Goal: Information Seeking & Learning: Learn about a topic

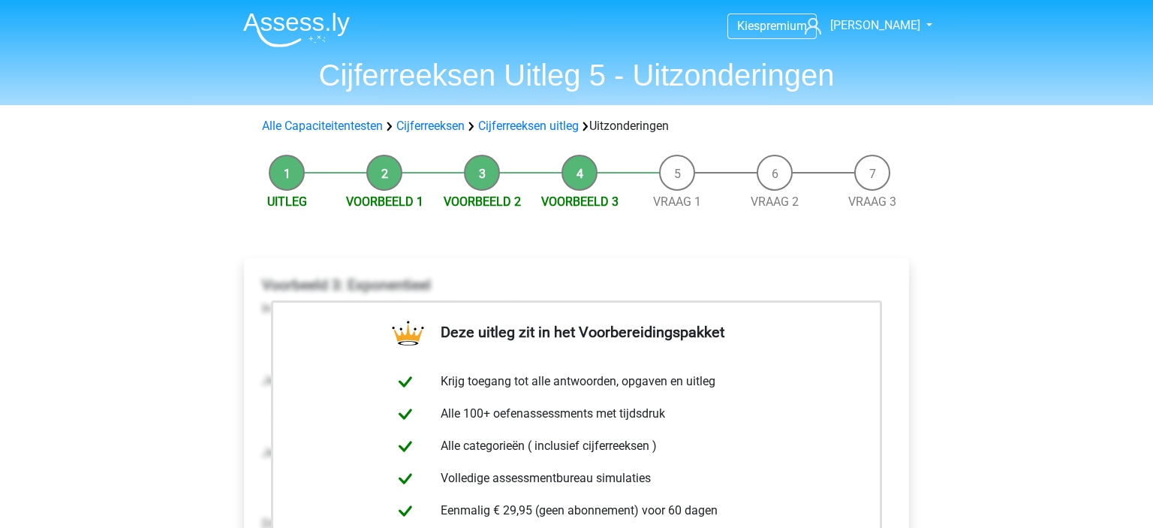
click at [353, 136] on div "Alle Capaciteitentesten Cijferreeksen Cijferreeksen uitleg Uitzonderingen" at bounding box center [576, 126] width 713 height 30
click at [361, 131] on link "Alle Capaciteitentesten" at bounding box center [322, 126] width 121 height 14
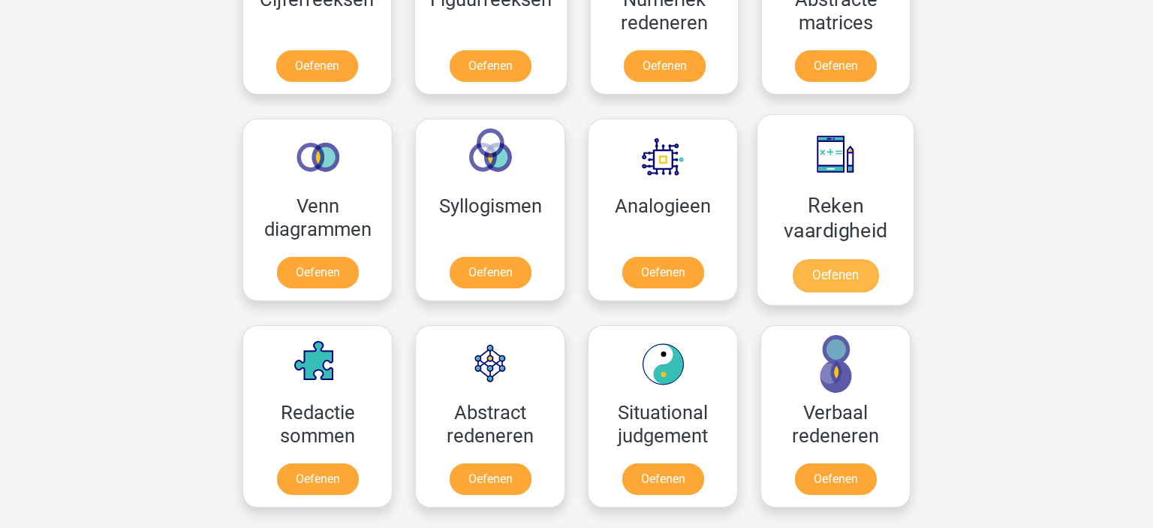
scroll to position [792, 0]
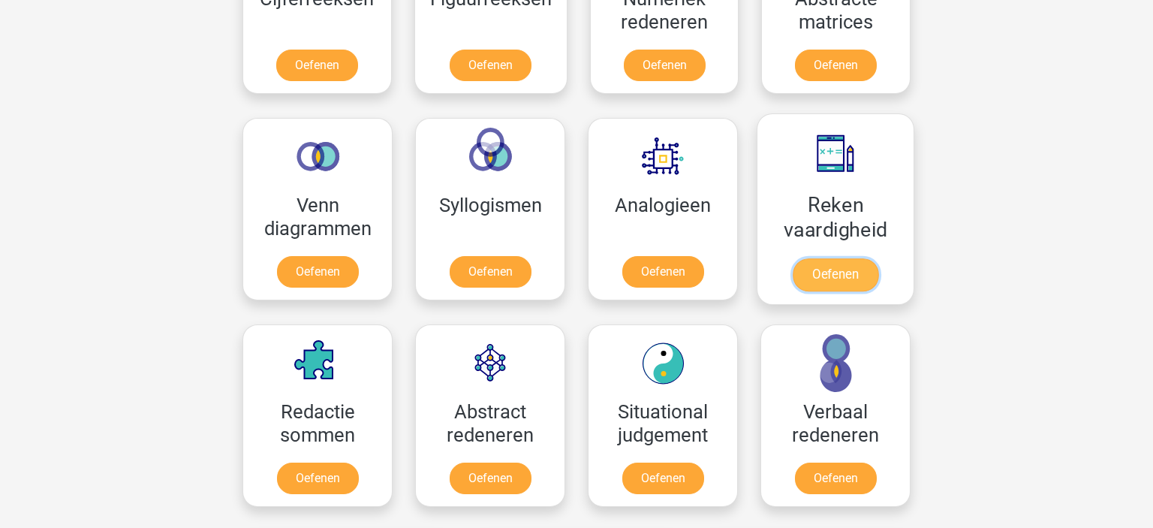
click at [830, 258] on link "Oefenen" at bounding box center [835, 274] width 86 height 33
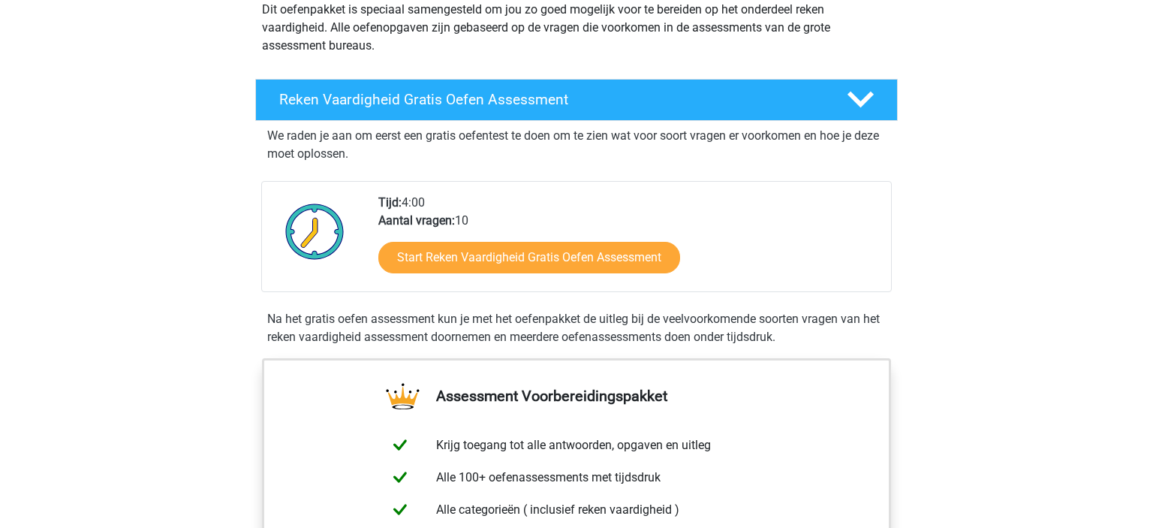
scroll to position [194, 0]
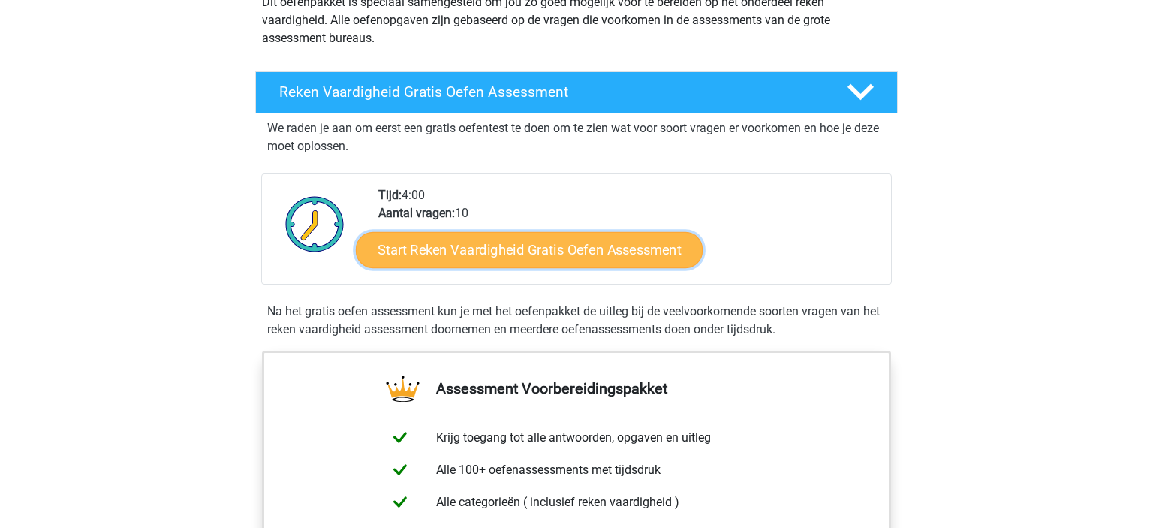
click at [507, 255] on link "Start Reken Vaardigheid Gratis Oefen Assessment" at bounding box center [529, 249] width 347 height 36
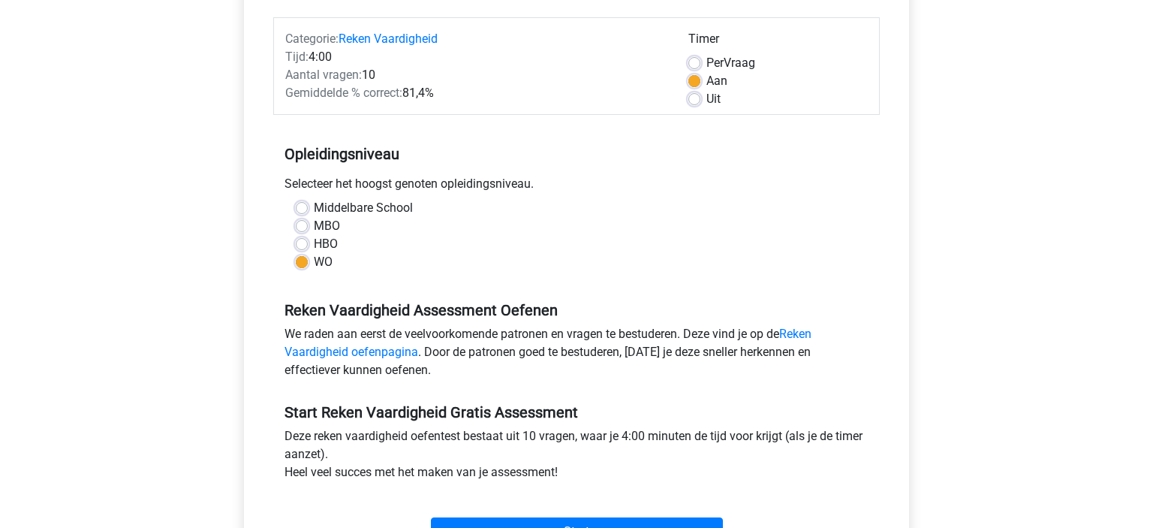
scroll to position [179, 0]
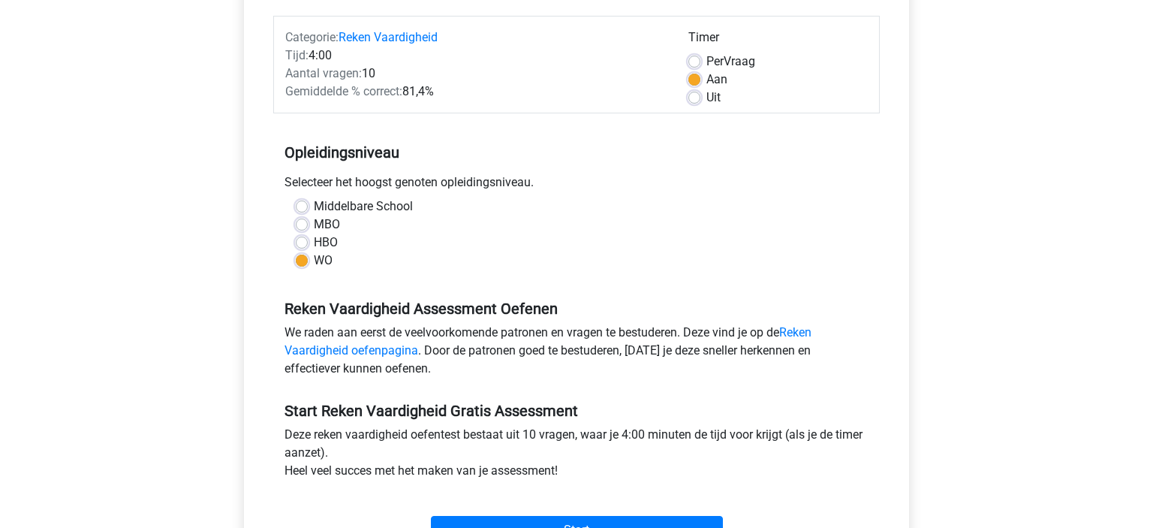
click at [703, 60] on div "Per Vraag" at bounding box center [777, 62] width 179 height 18
click at [706, 62] on label "Per Vraag" at bounding box center [730, 62] width 49 height 18
click at [696, 62] on input "Per Vraag" at bounding box center [694, 60] width 12 height 15
radio input "true"
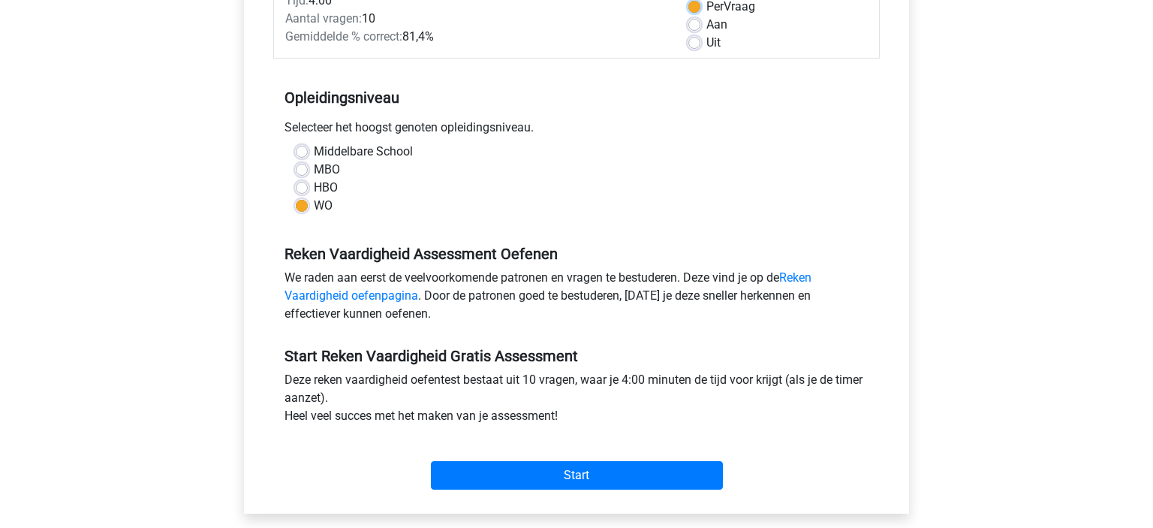
scroll to position [242, 0]
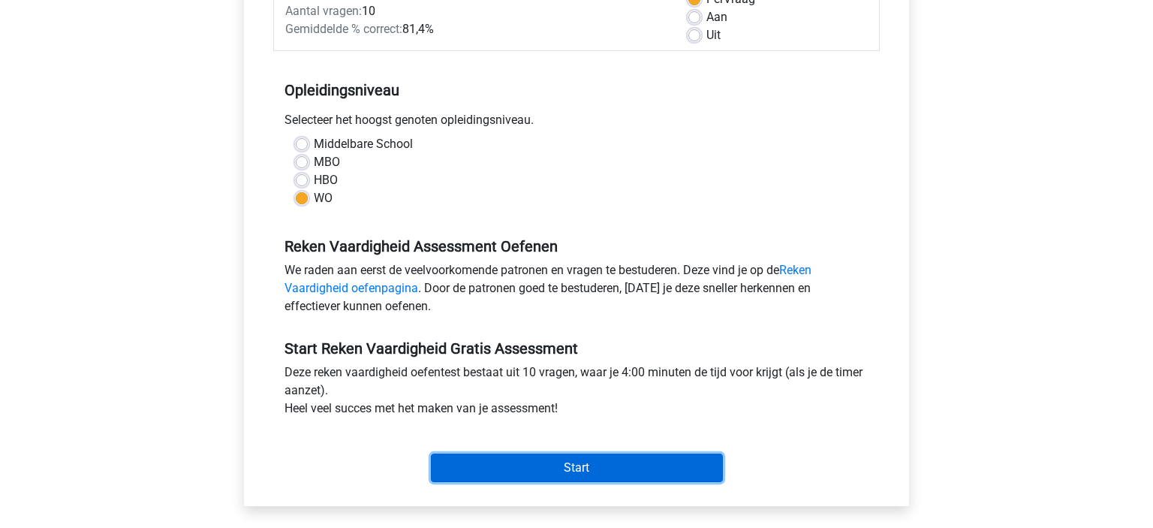
click at [543, 471] on input "Start" at bounding box center [577, 467] width 292 height 29
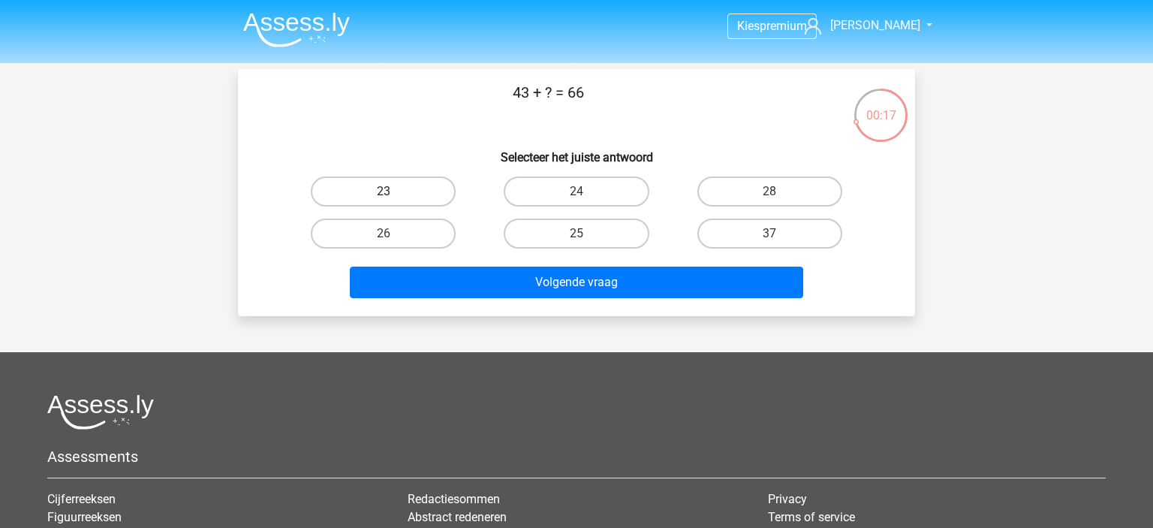
click at [414, 194] on label "23" at bounding box center [383, 191] width 145 height 30
click at [393, 194] on input "23" at bounding box center [388, 196] width 10 height 10
radio input "true"
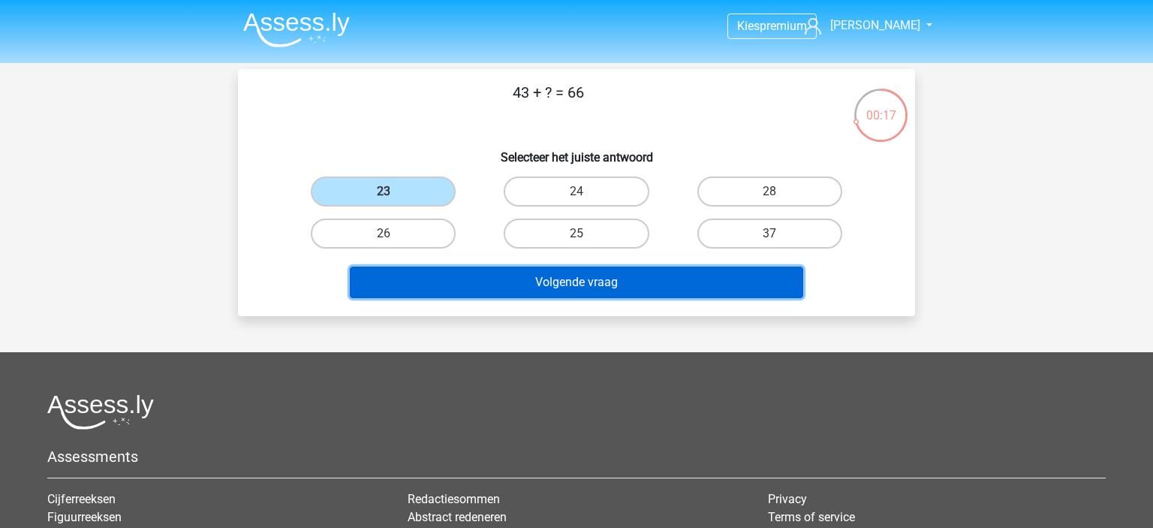
click at [609, 295] on button "Volgende vraag" at bounding box center [577, 282] width 454 height 32
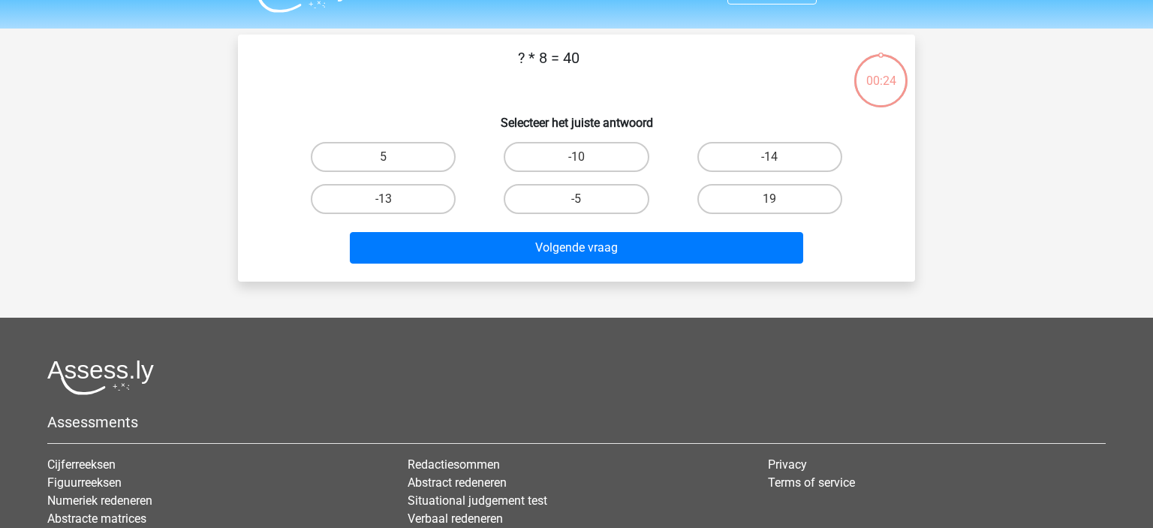
scroll to position [24, 0]
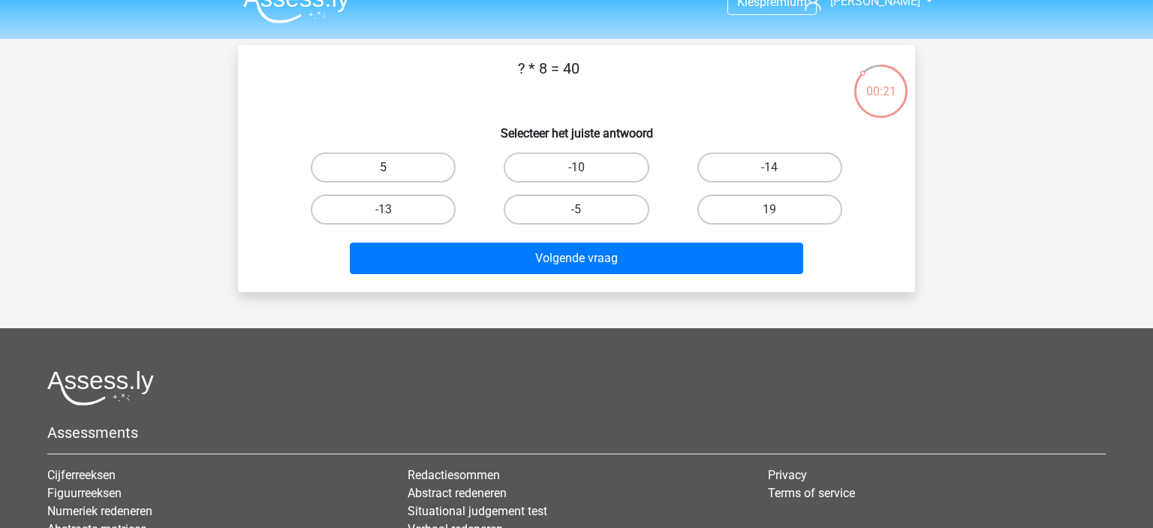
click at [389, 155] on label "5" at bounding box center [383, 167] width 145 height 30
click at [389, 167] on input "5" at bounding box center [388, 172] width 10 height 10
radio input "true"
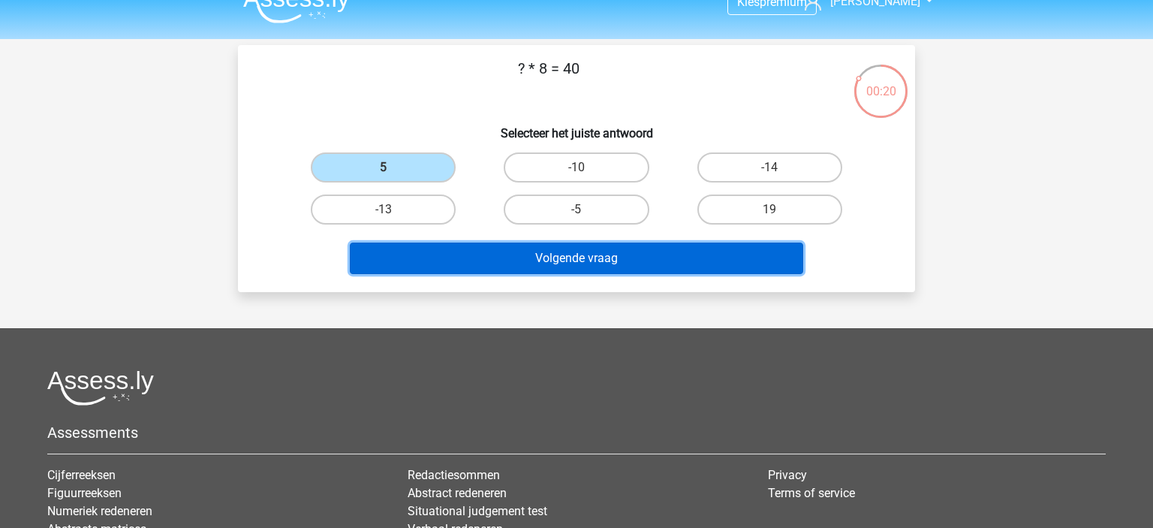
click at [594, 245] on button "Volgende vraag" at bounding box center [577, 258] width 454 height 32
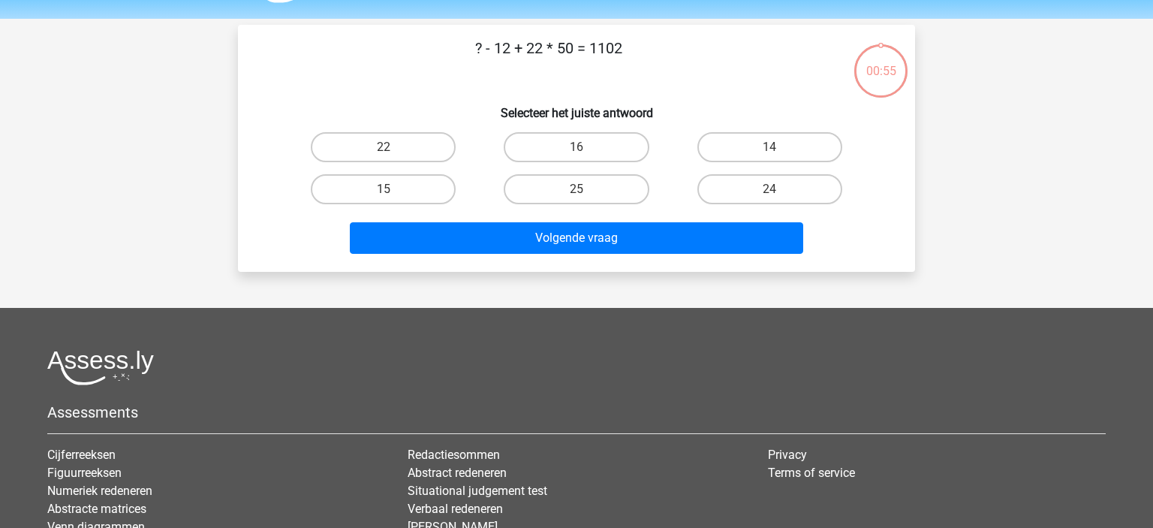
scroll to position [0, 0]
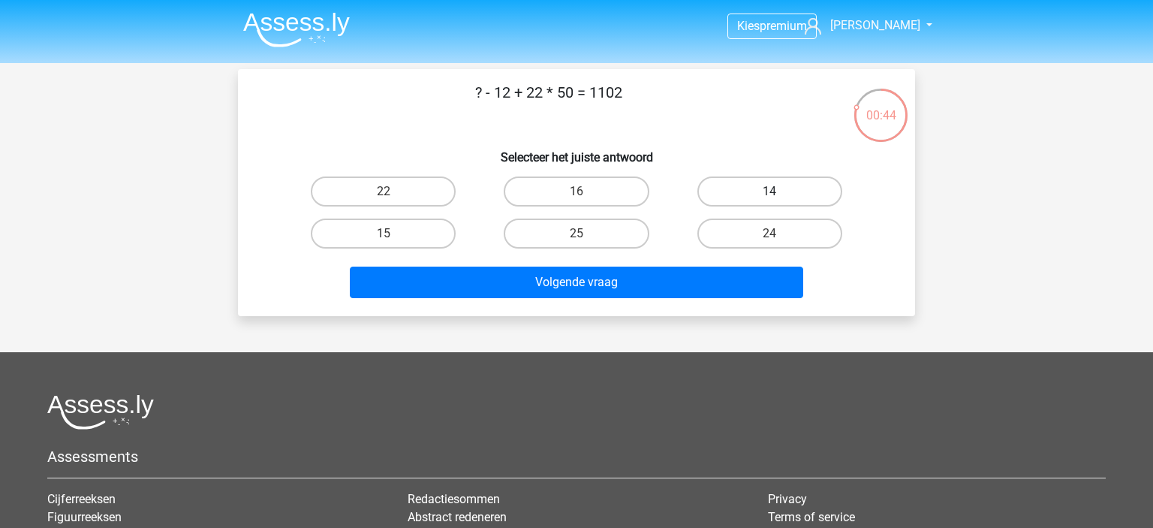
click at [735, 188] on label "14" at bounding box center [769, 191] width 145 height 30
click at [769, 191] on input "14" at bounding box center [774, 196] width 10 height 10
radio input "true"
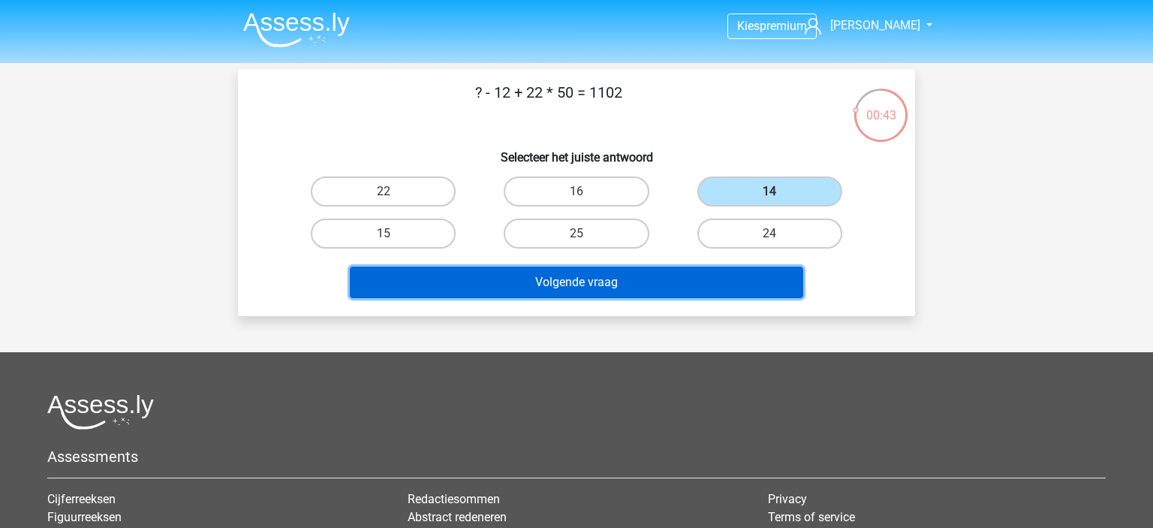
click at [624, 285] on button "Volgende vraag" at bounding box center [577, 282] width 454 height 32
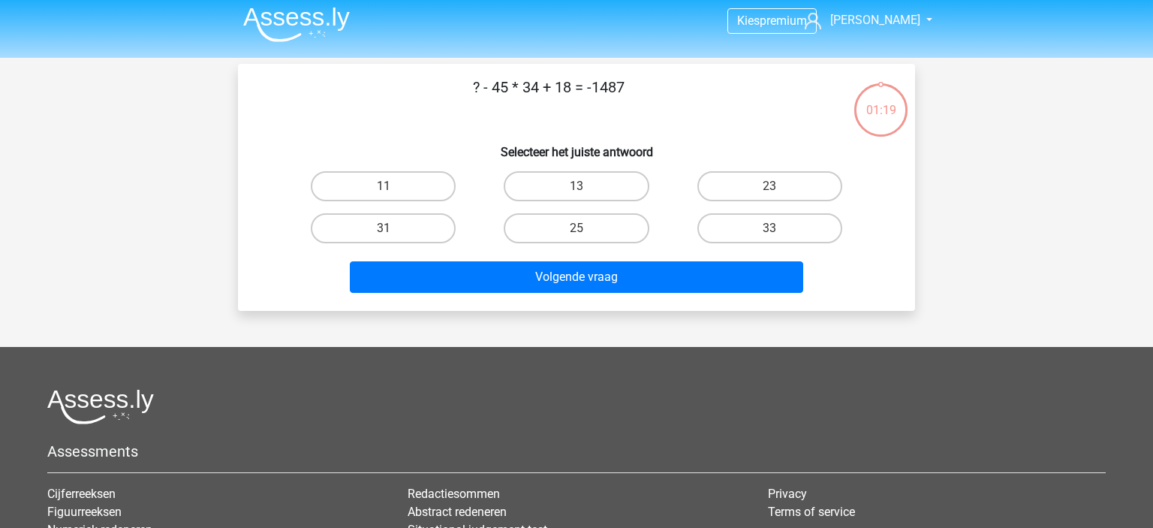
scroll to position [5, 0]
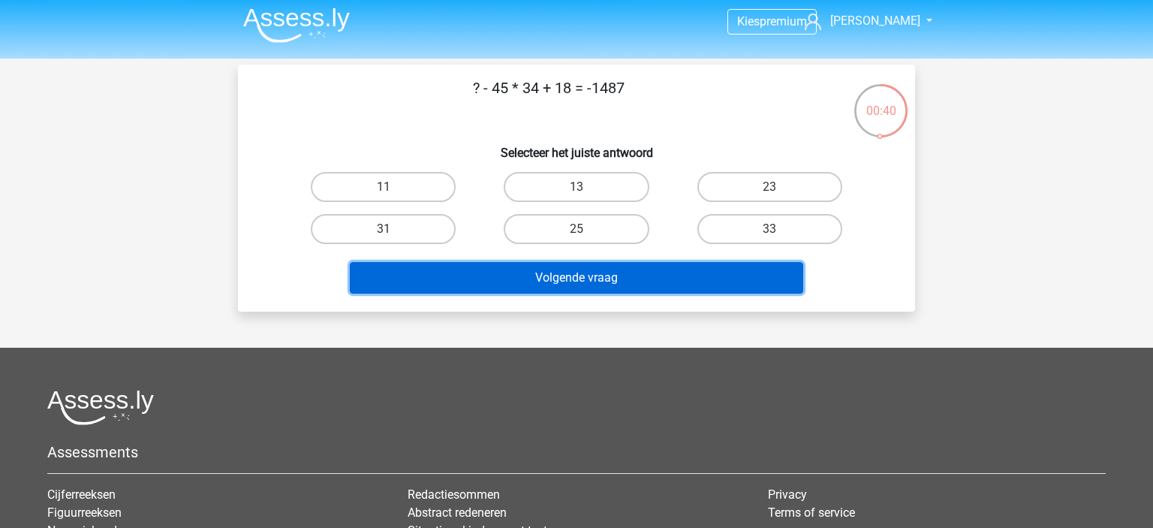
click at [603, 270] on button "Volgende vraag" at bounding box center [577, 278] width 454 height 32
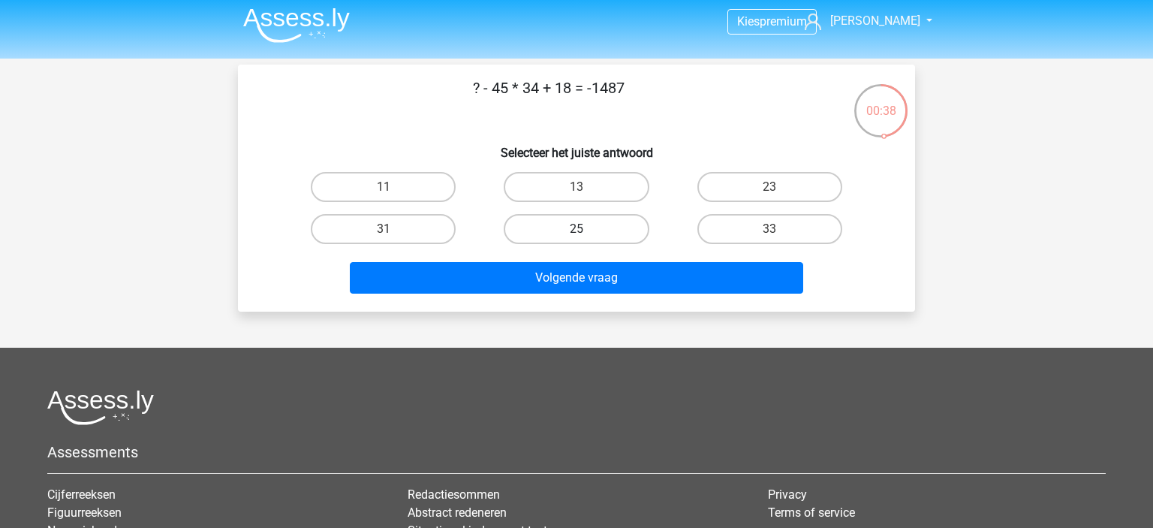
click at [594, 235] on label "25" at bounding box center [576, 229] width 145 height 30
click at [586, 235] on input "25" at bounding box center [581, 234] width 10 height 10
radio input "true"
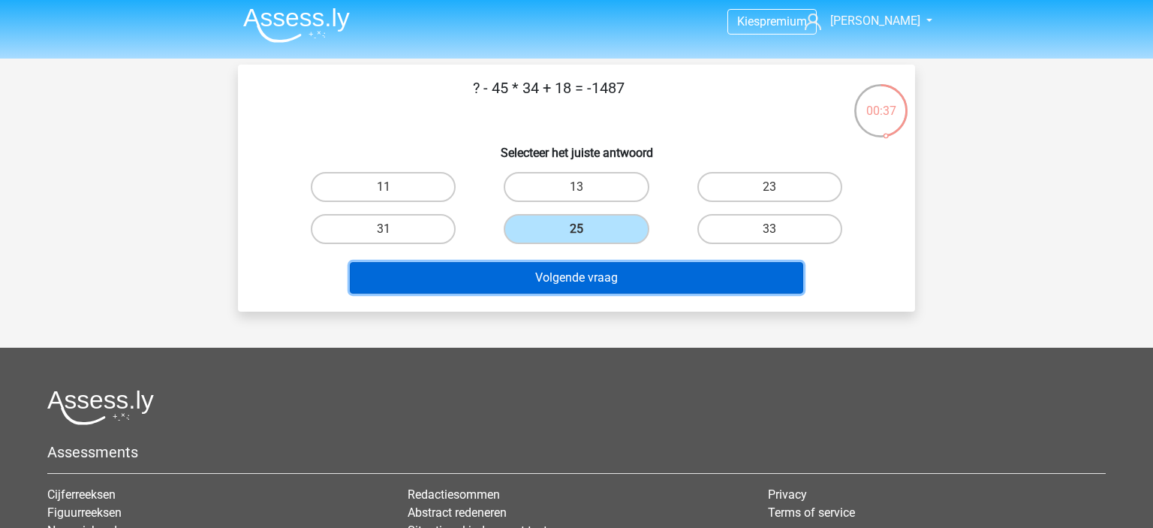
click at [584, 272] on button "Volgende vraag" at bounding box center [577, 278] width 454 height 32
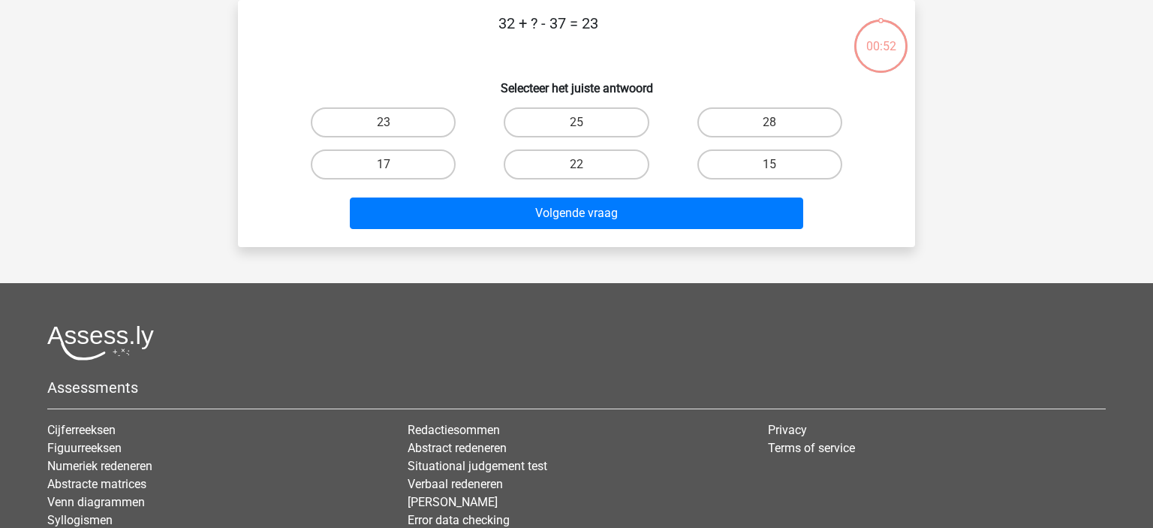
scroll to position [0, 0]
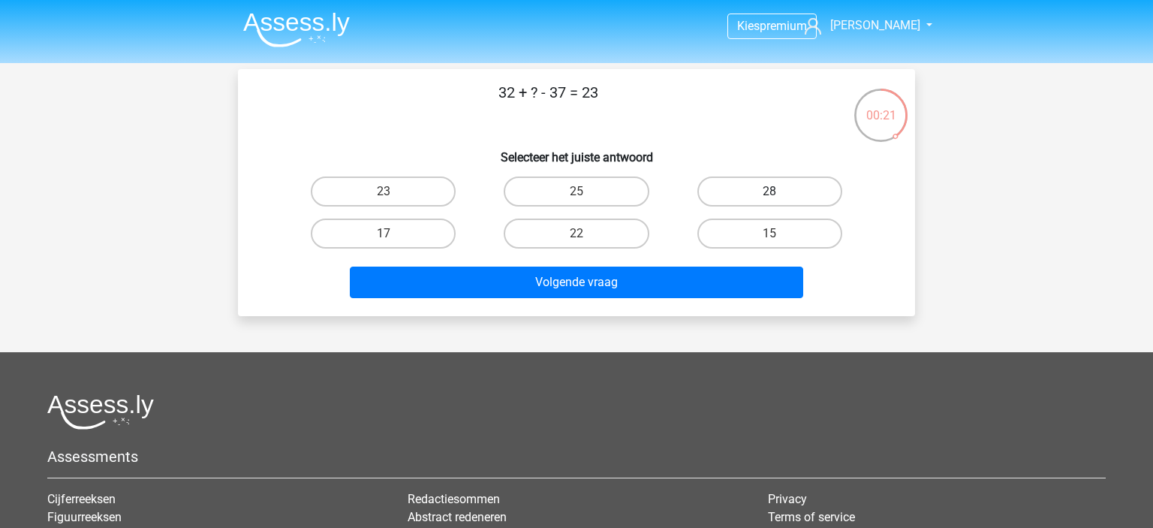
click at [749, 197] on label "28" at bounding box center [769, 191] width 145 height 30
click at [769, 197] on input "28" at bounding box center [774, 196] width 10 height 10
radio input "true"
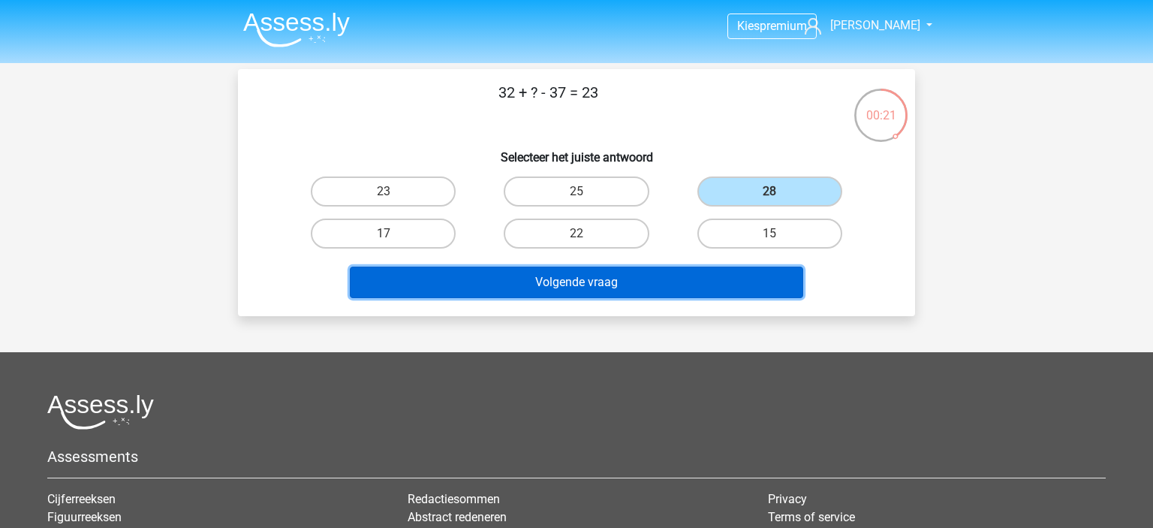
click at [663, 275] on button "Volgende vraag" at bounding box center [577, 282] width 454 height 32
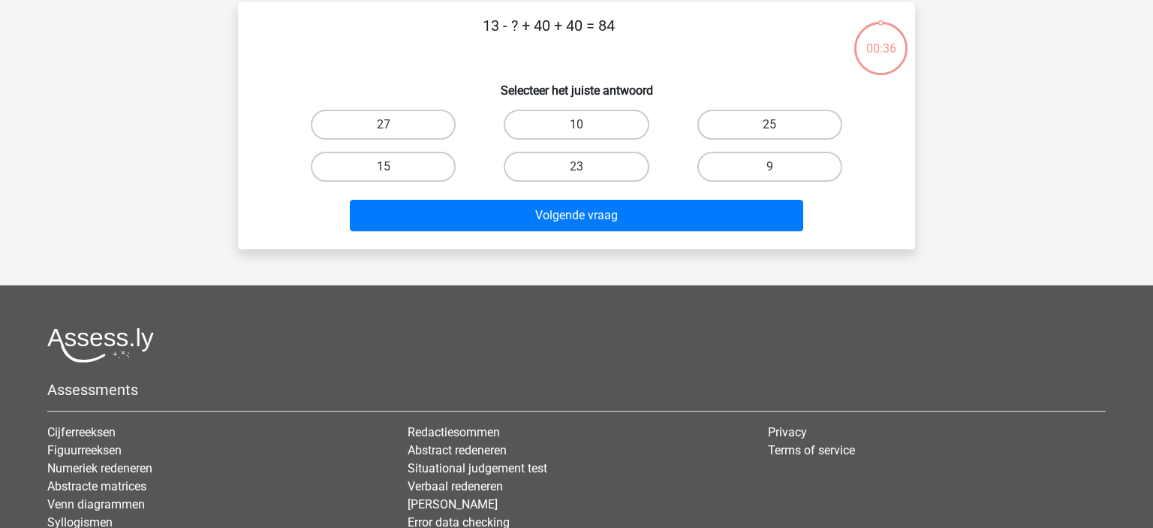
scroll to position [69, 0]
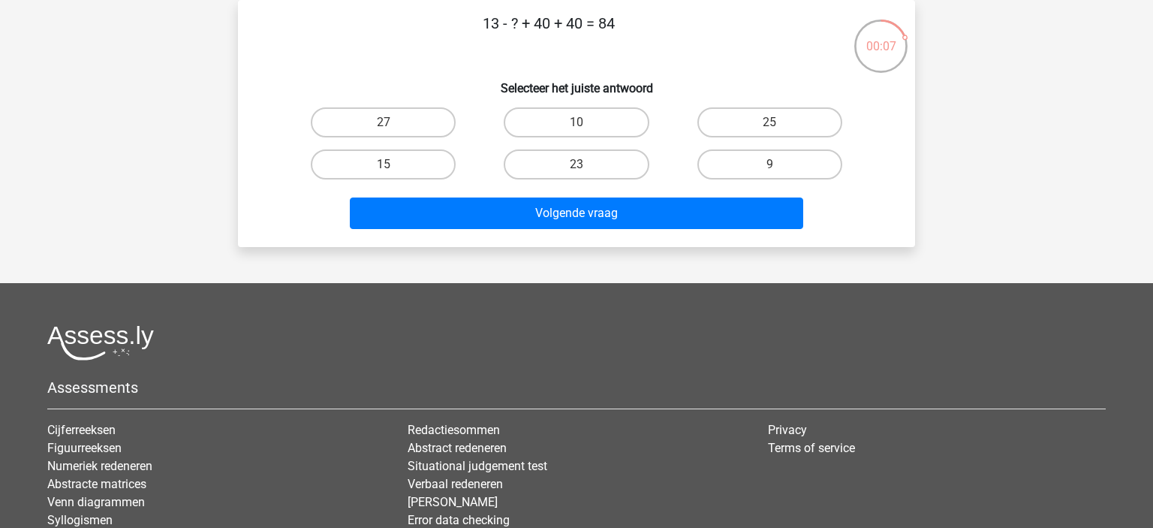
click at [825, 147] on div "9" at bounding box center [769, 164] width 193 height 42
click at [813, 152] on label "9" at bounding box center [769, 164] width 145 height 30
click at [779, 164] on input "9" at bounding box center [774, 169] width 10 height 10
radio input "true"
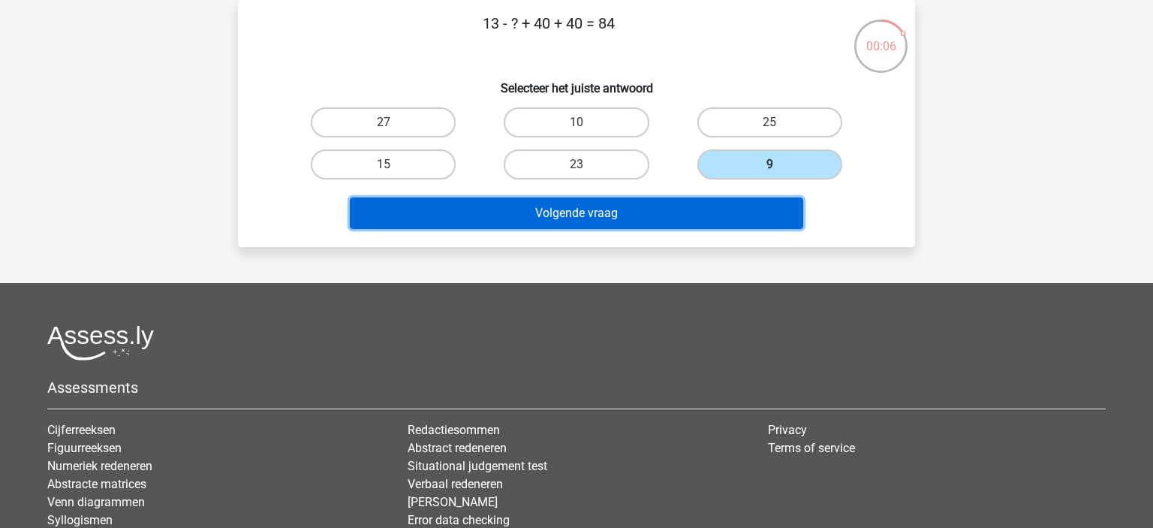
click at [722, 206] on button "Volgende vraag" at bounding box center [577, 213] width 454 height 32
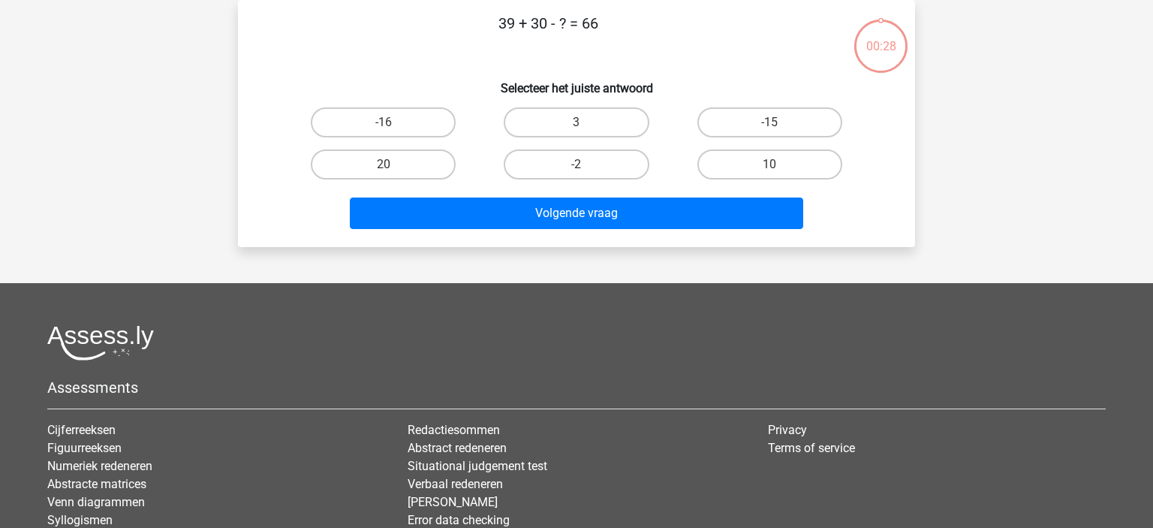
scroll to position [0, 0]
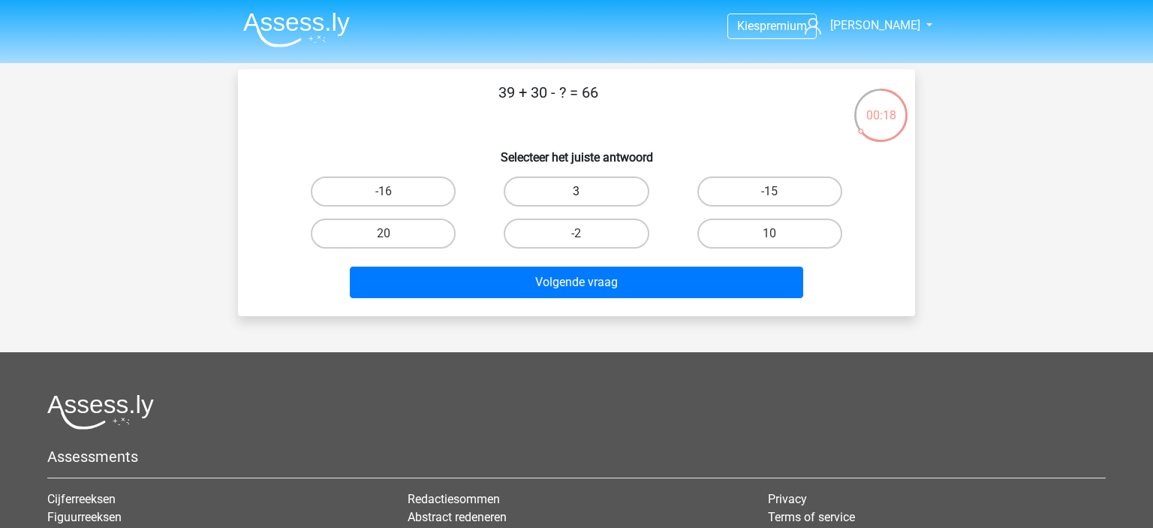
click at [603, 180] on label "3" at bounding box center [576, 191] width 145 height 30
click at [586, 191] on input "3" at bounding box center [581, 196] width 10 height 10
radio input "true"
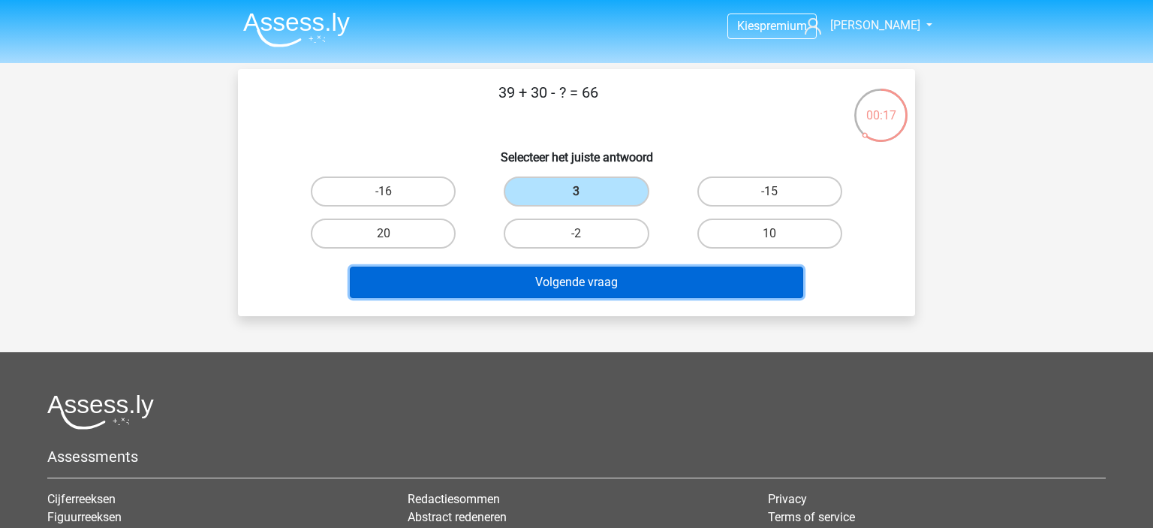
click at [634, 284] on button "Volgende vraag" at bounding box center [577, 282] width 454 height 32
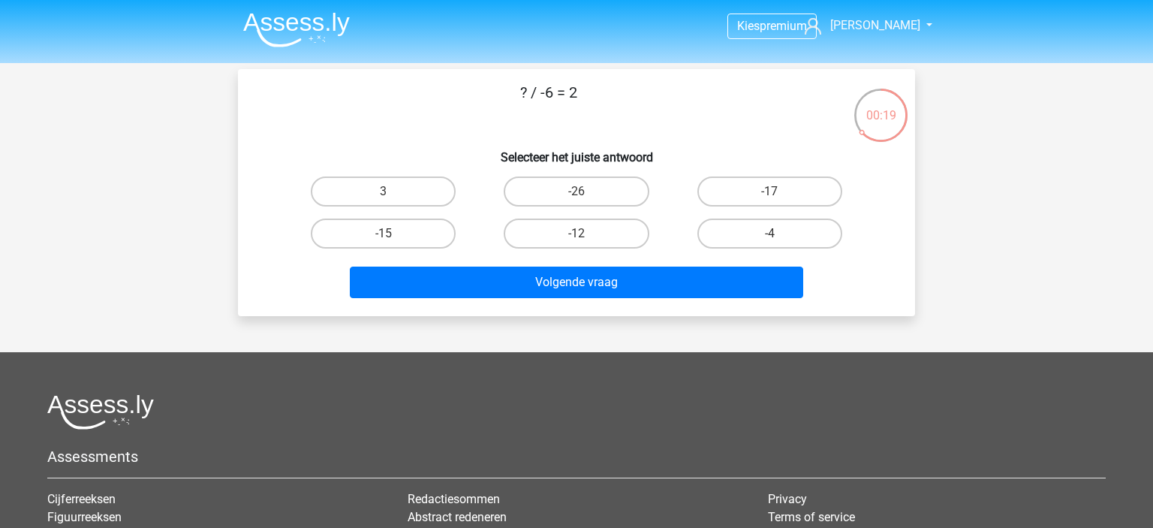
click at [597, 248] on div "-12" at bounding box center [576, 233] width 193 height 42
click at [614, 227] on label "-12" at bounding box center [576, 233] width 145 height 30
click at [586, 233] on input "-12" at bounding box center [581, 238] width 10 height 10
radio input "true"
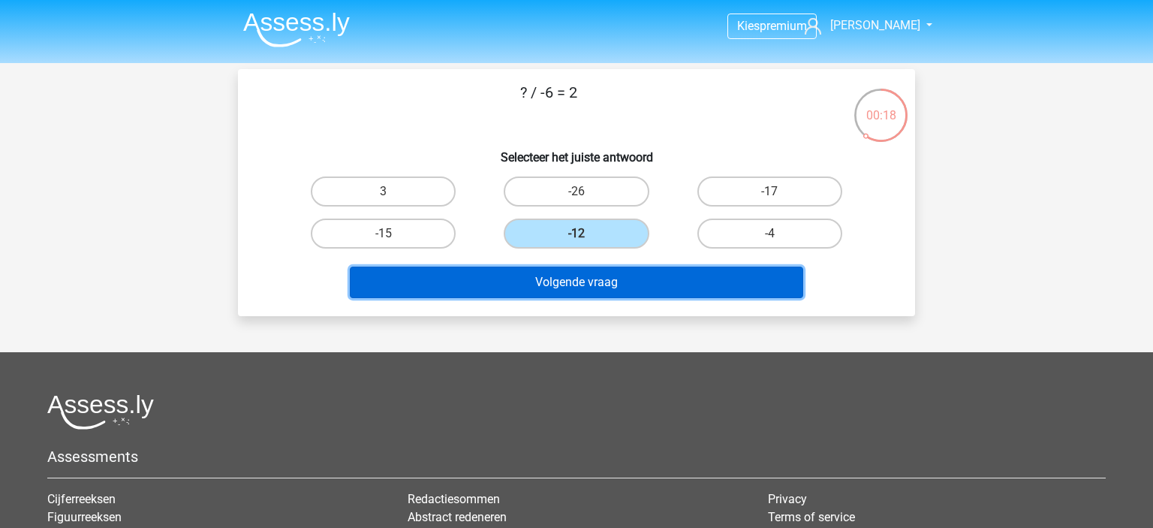
click at [597, 287] on button "Volgende vraag" at bounding box center [577, 282] width 454 height 32
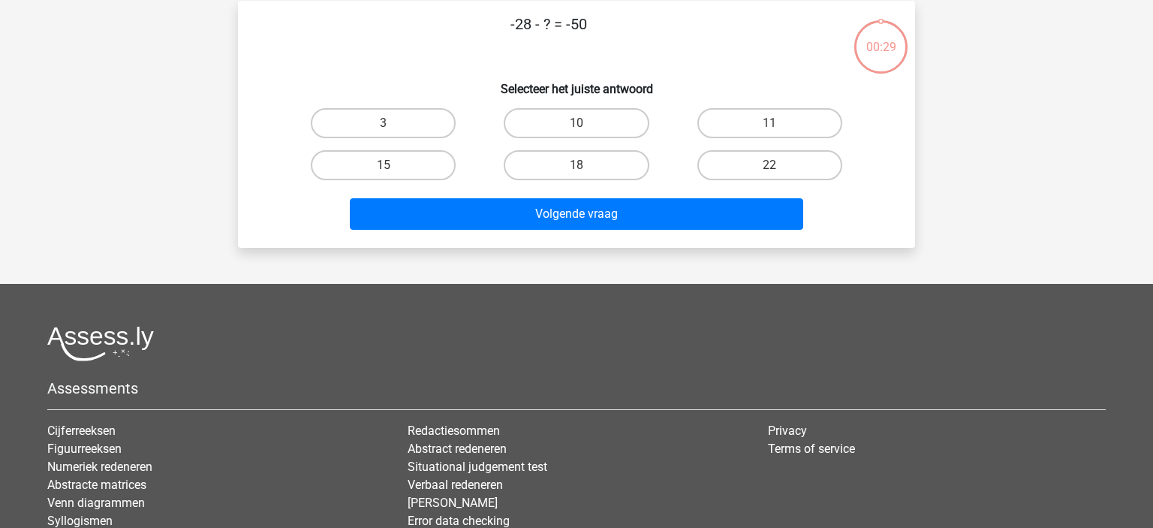
scroll to position [69, 0]
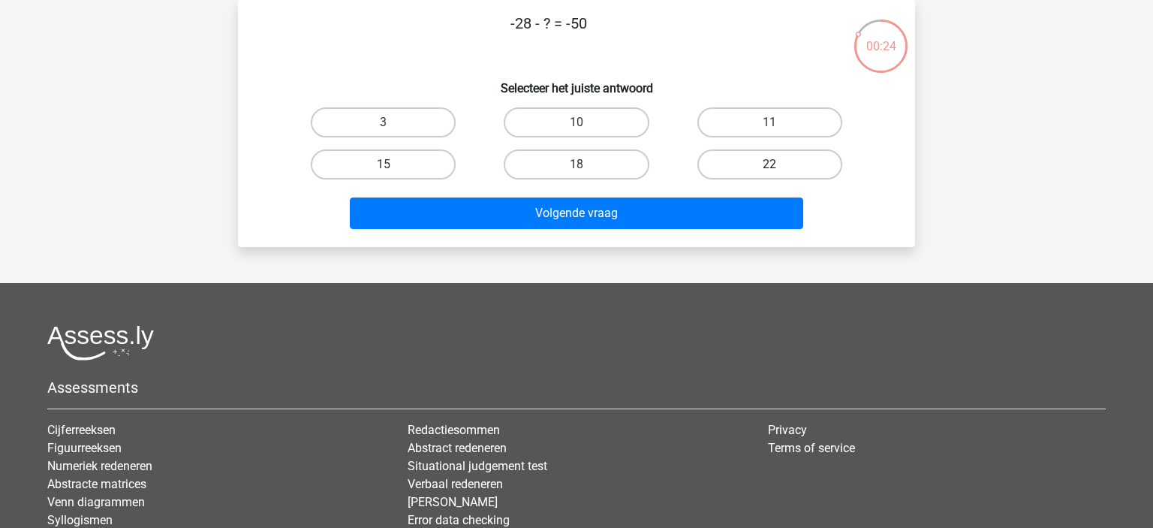
click at [736, 169] on label "22" at bounding box center [769, 164] width 145 height 30
click at [769, 169] on input "22" at bounding box center [774, 169] width 10 height 10
radio input "true"
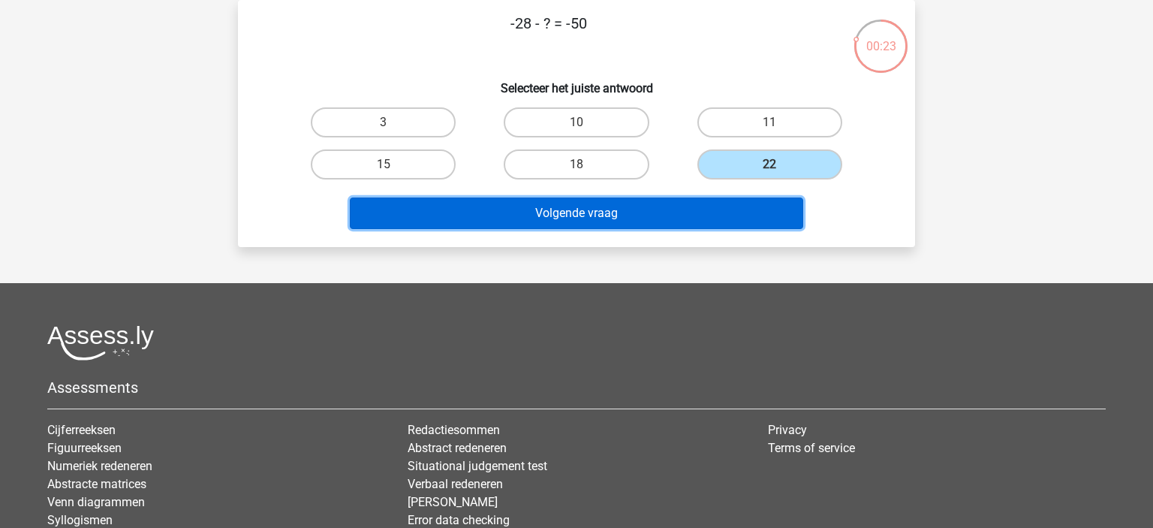
click at [624, 215] on button "Volgende vraag" at bounding box center [577, 213] width 454 height 32
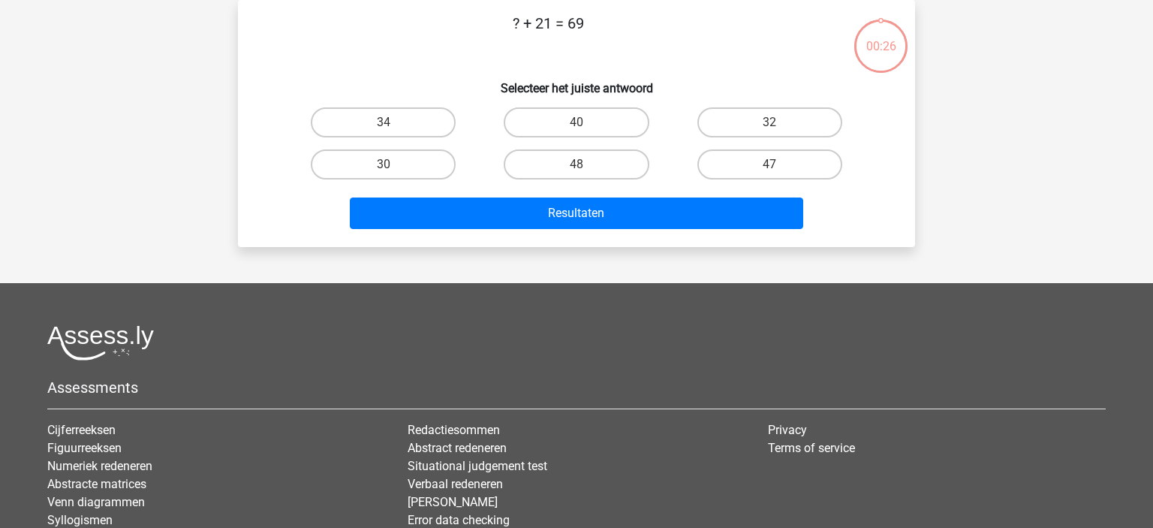
scroll to position [0, 0]
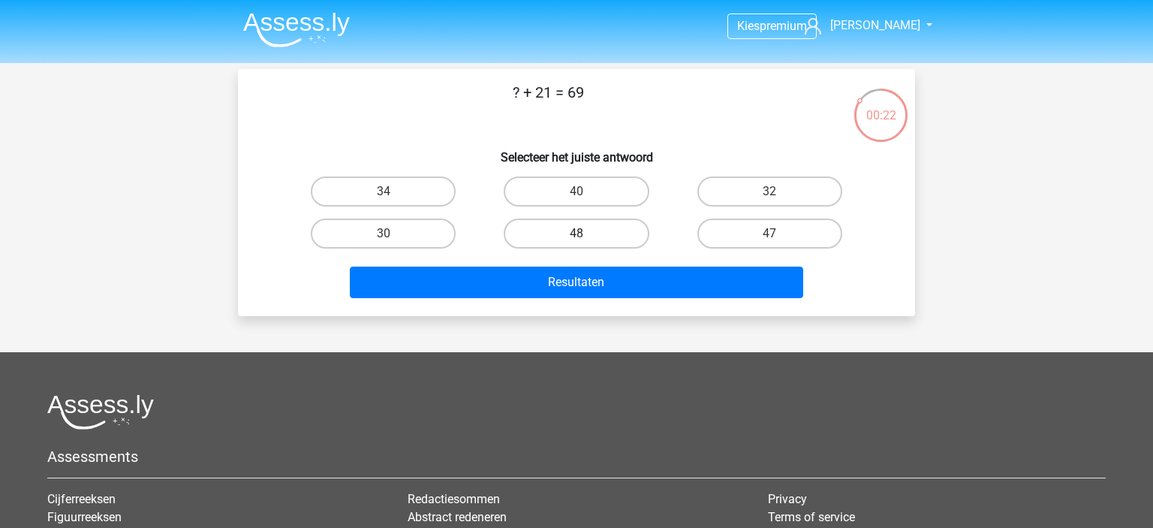
click at [575, 228] on label "48" at bounding box center [576, 233] width 145 height 30
click at [576, 233] on input "48" at bounding box center [581, 238] width 10 height 10
radio input "true"
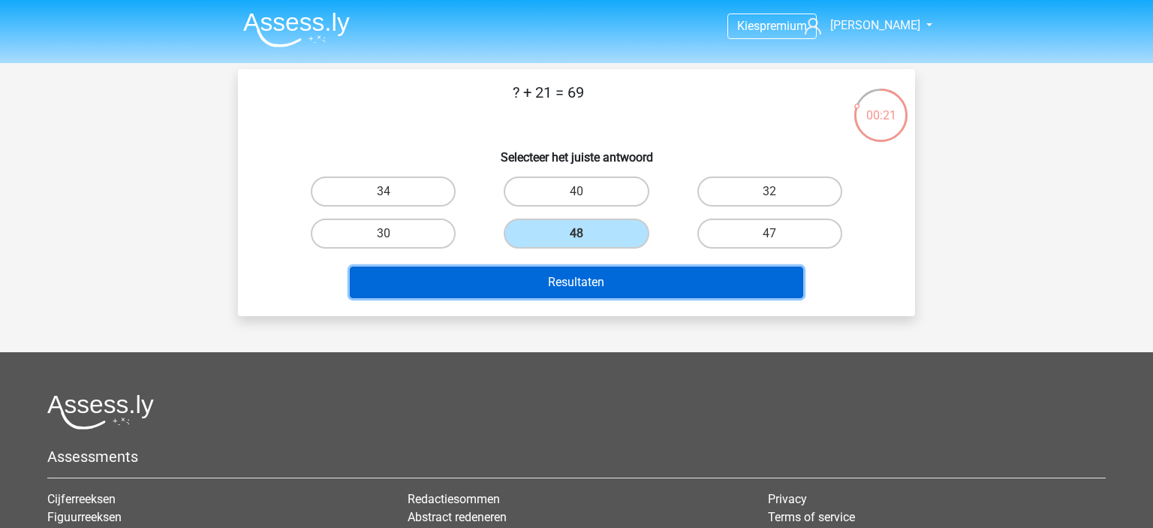
click at [599, 293] on button "Resultaten" at bounding box center [577, 282] width 454 height 32
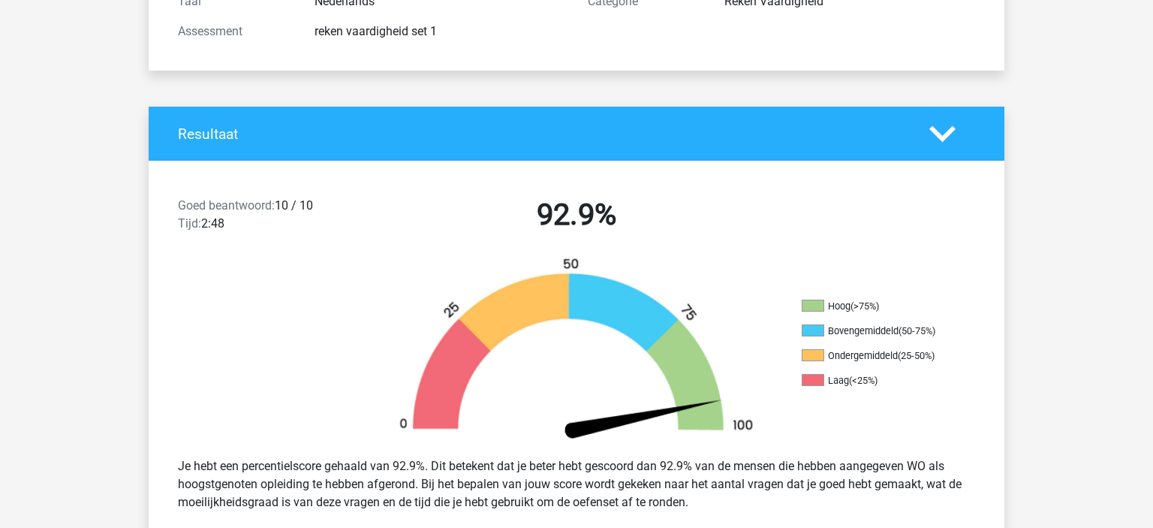
scroll to position [219, 0]
